Goal: Task Accomplishment & Management: Use online tool/utility

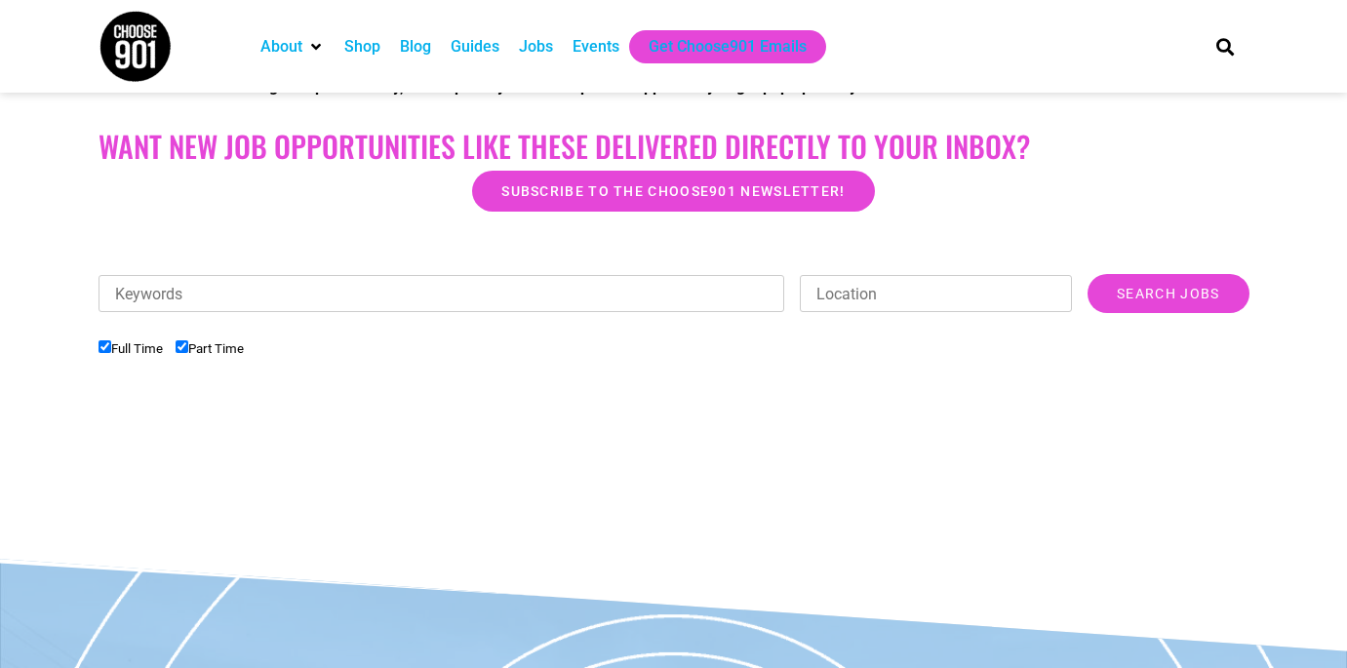
scroll to position [327, 0]
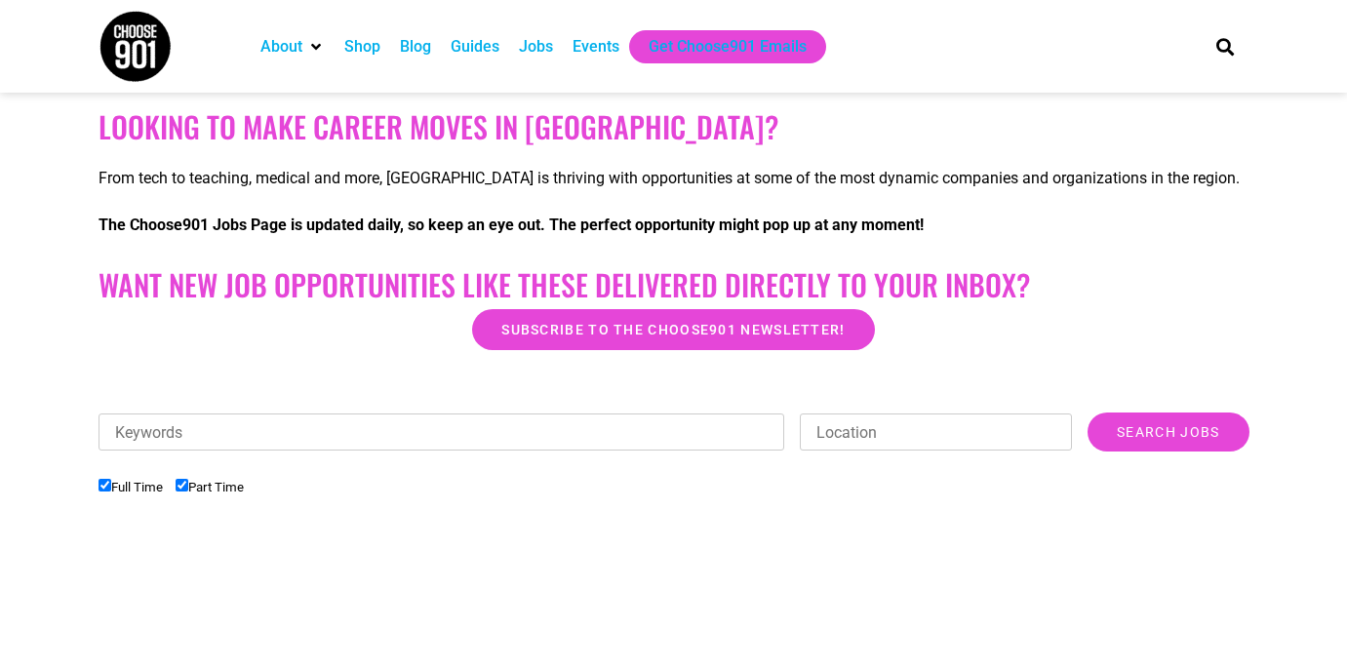
click at [176, 487] on li "Full Time" at bounding box center [137, 487] width 77 height 32
click at [183, 487] on input "Part Time" at bounding box center [182, 485] width 13 height 13
checkbox input "false"
click at [263, 431] on input "Keywords" at bounding box center [442, 432] width 687 height 37
type input "i"
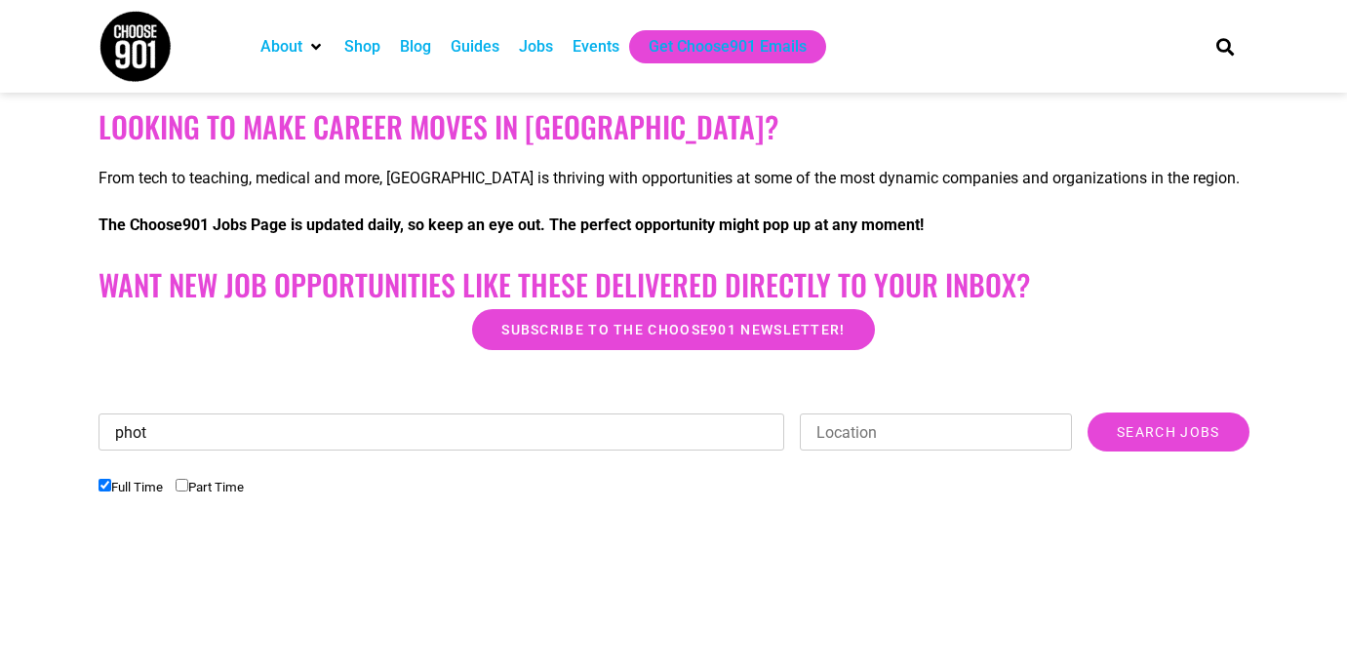
click at [1168, 432] on input "Search Jobs" at bounding box center [1168, 432] width 161 height 39
type input "photo"
click at [1168, 432] on input "Search Jobs" at bounding box center [1168, 432] width 161 height 39
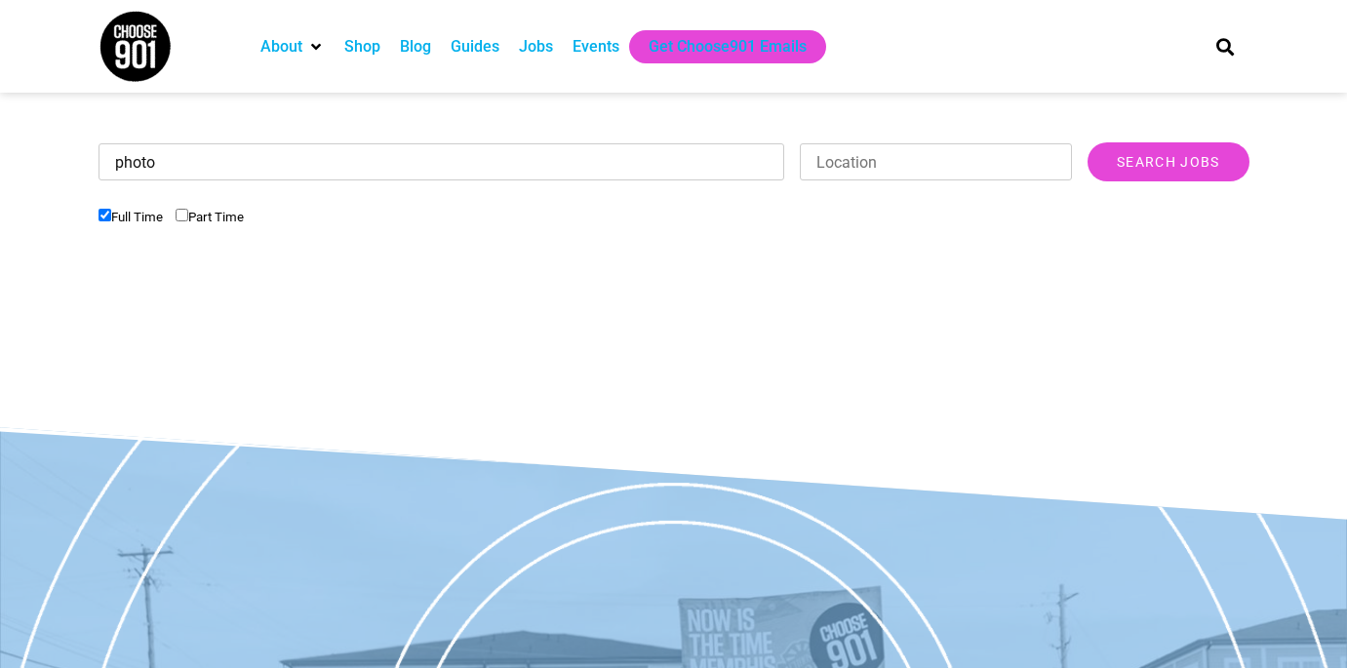
scroll to position [591, 0]
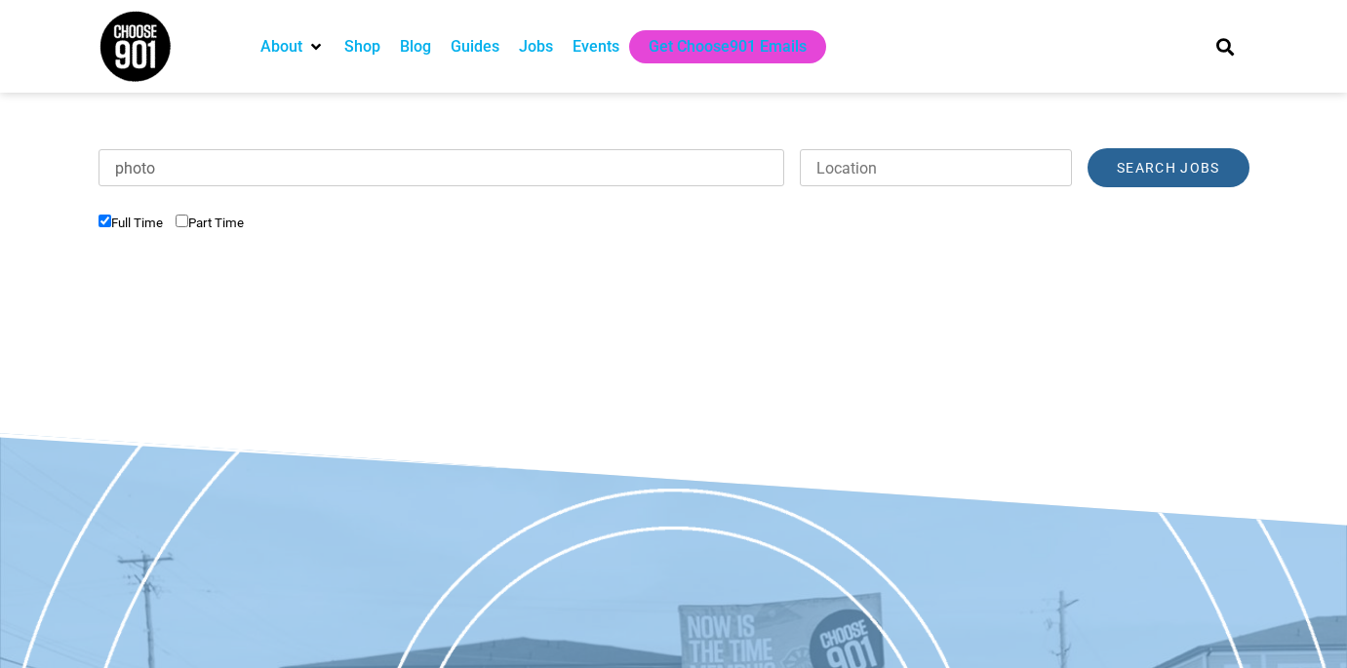
click at [1178, 165] on input "Search Jobs" at bounding box center [1168, 167] width 161 height 39
click at [531, 30] on div "Jobs" at bounding box center [536, 46] width 54 height 33
click at [539, 50] on div "Jobs" at bounding box center [536, 46] width 34 height 23
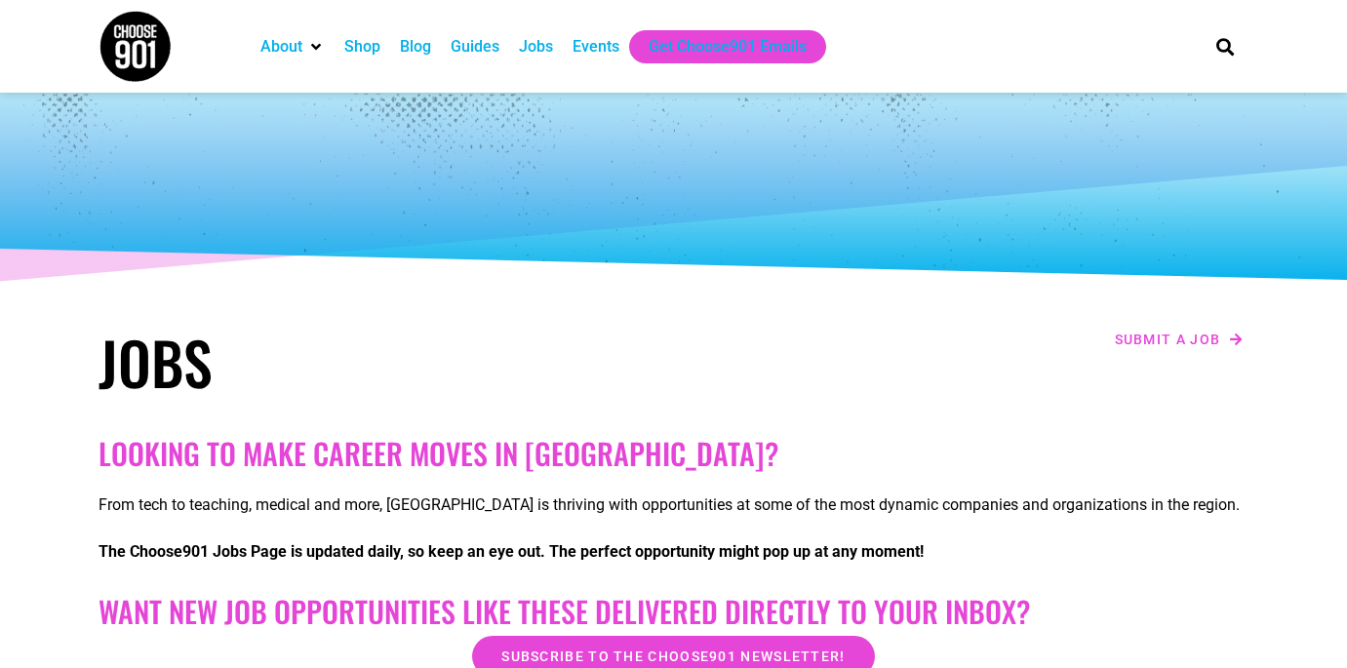
scroll to position [541, 0]
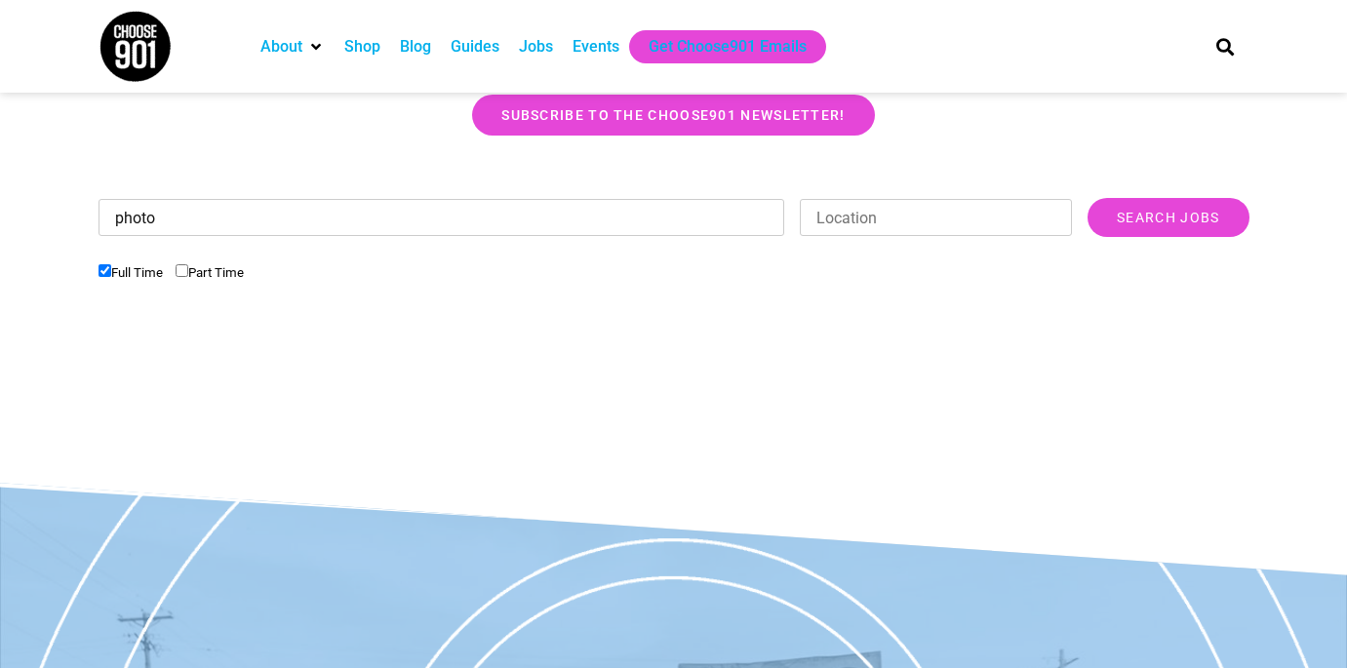
click at [275, 219] on input "photo" at bounding box center [442, 217] width 687 height 37
click at [1168, 218] on input "Search Jobs" at bounding box center [1168, 217] width 161 height 39
click at [188, 272] on input "Part Time" at bounding box center [182, 270] width 13 height 13
checkbox input "false"
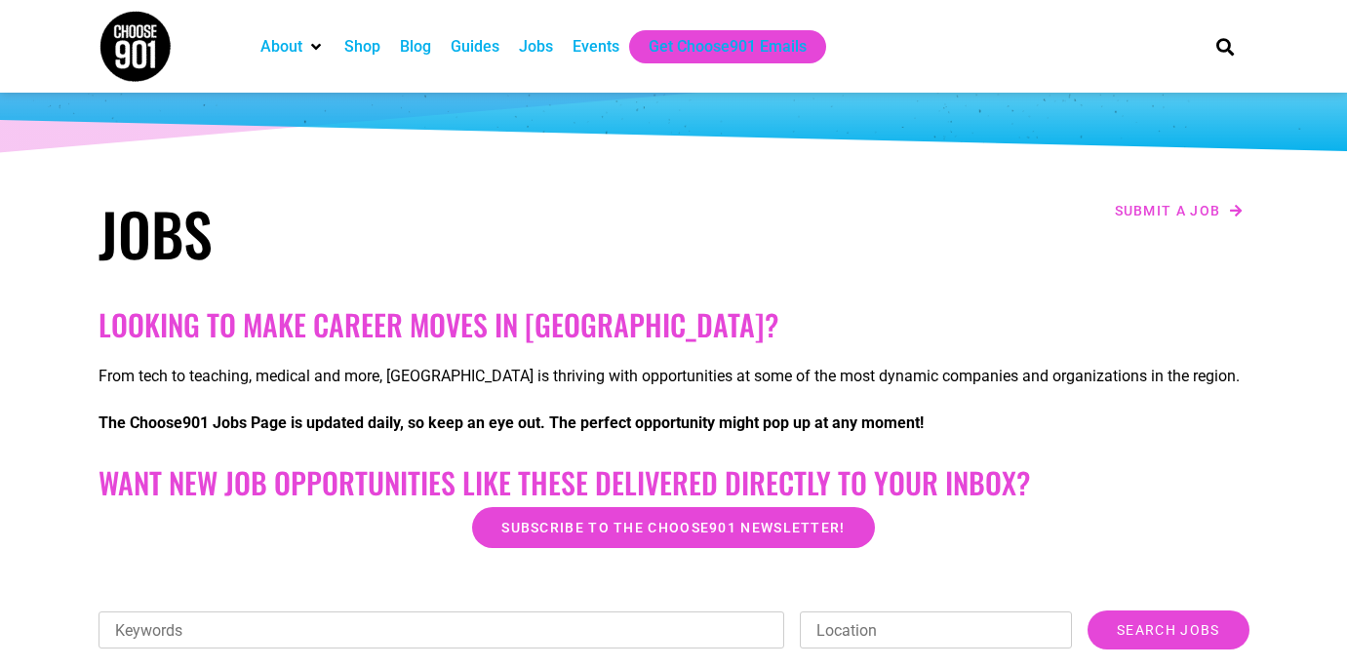
scroll to position [126, 0]
